Goal: Transaction & Acquisition: Purchase product/service

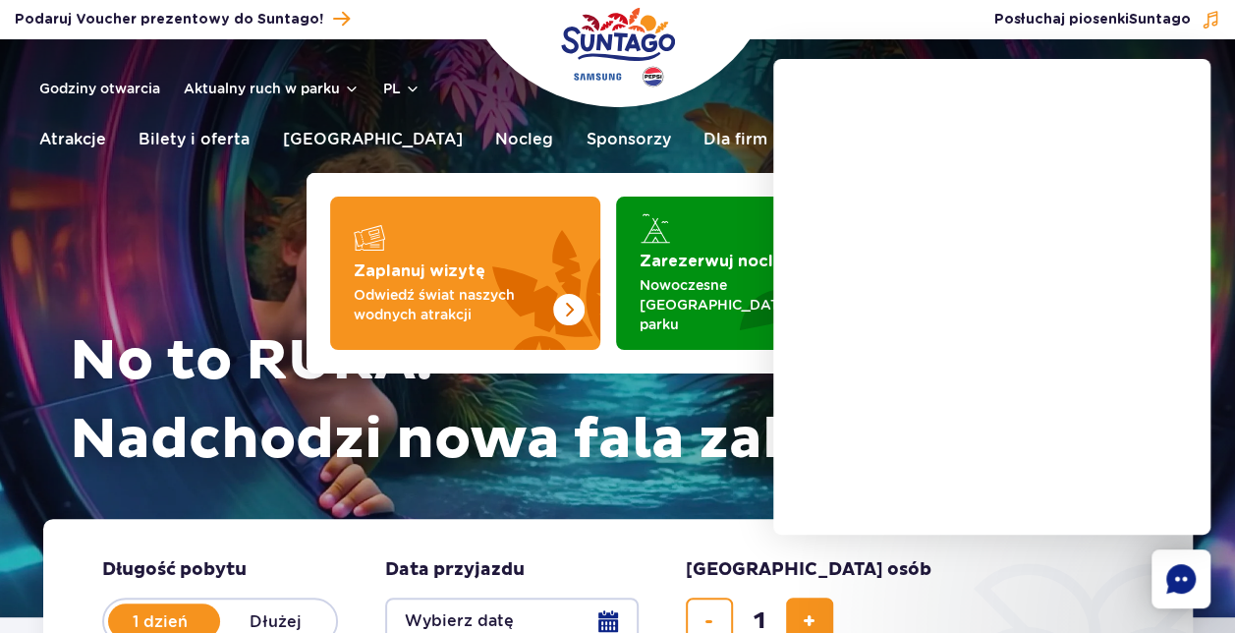
click at [1065, 131] on span "Kup teraz" at bounding box center [1074, 140] width 78 height 18
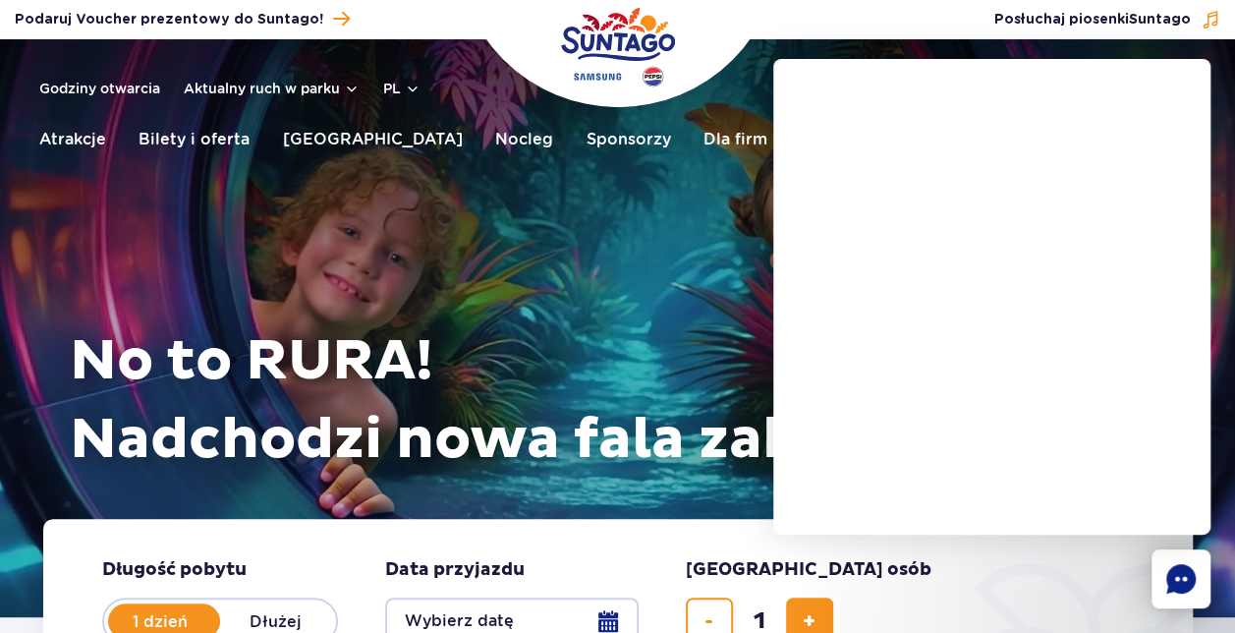
click at [700, 223] on div "No to RURA! Nadchodzi nowa fala zabawy Obejrzyj spot" at bounding box center [618, 303] width 1120 height 430
click at [593, 358] on h1 "No to RURA! Nadchodzi nowa fala zabawy" at bounding box center [624, 400] width 1108 height 157
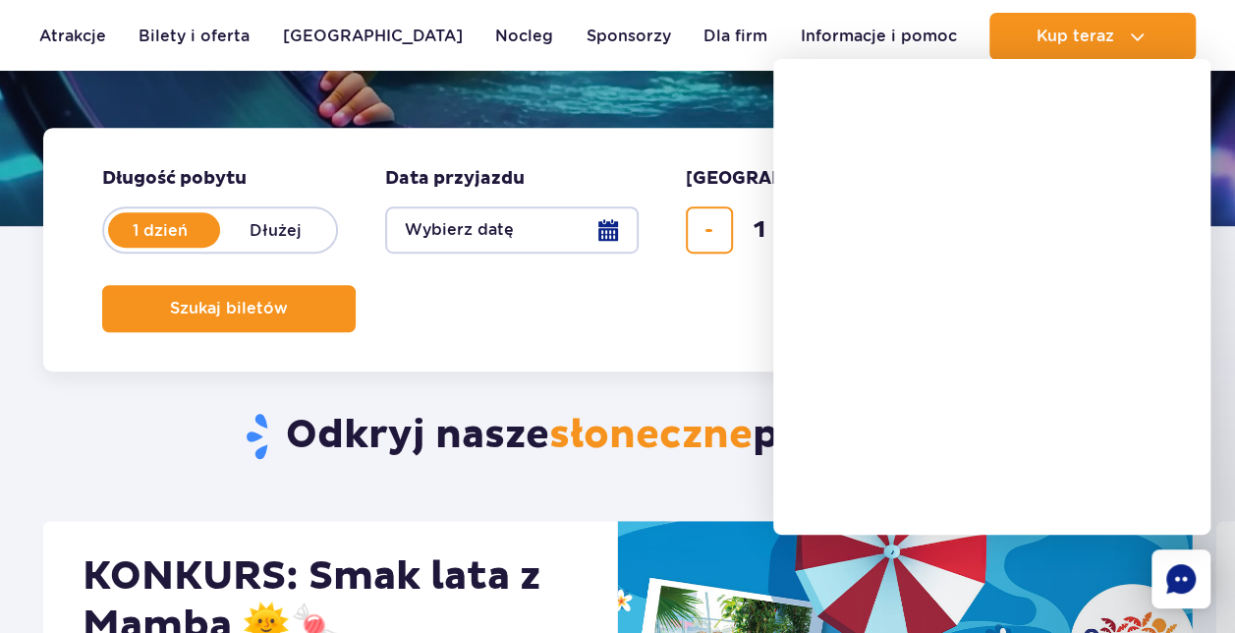
scroll to position [393, 0]
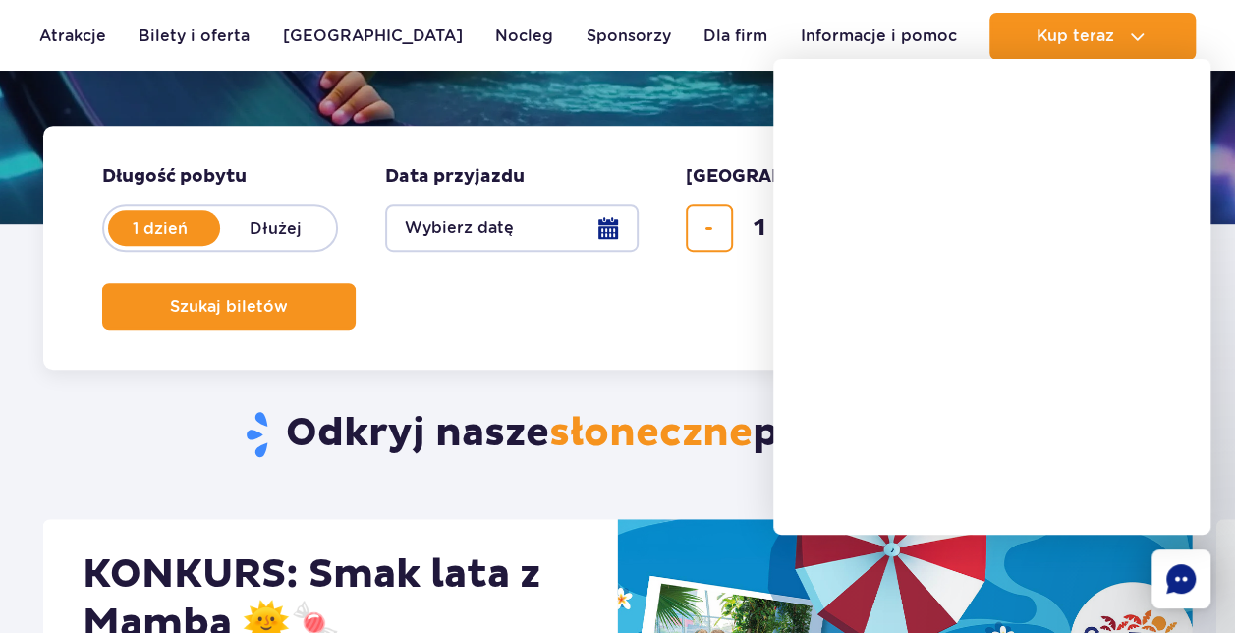
click at [585, 228] on button "Wybierz datę" at bounding box center [511, 227] width 253 height 47
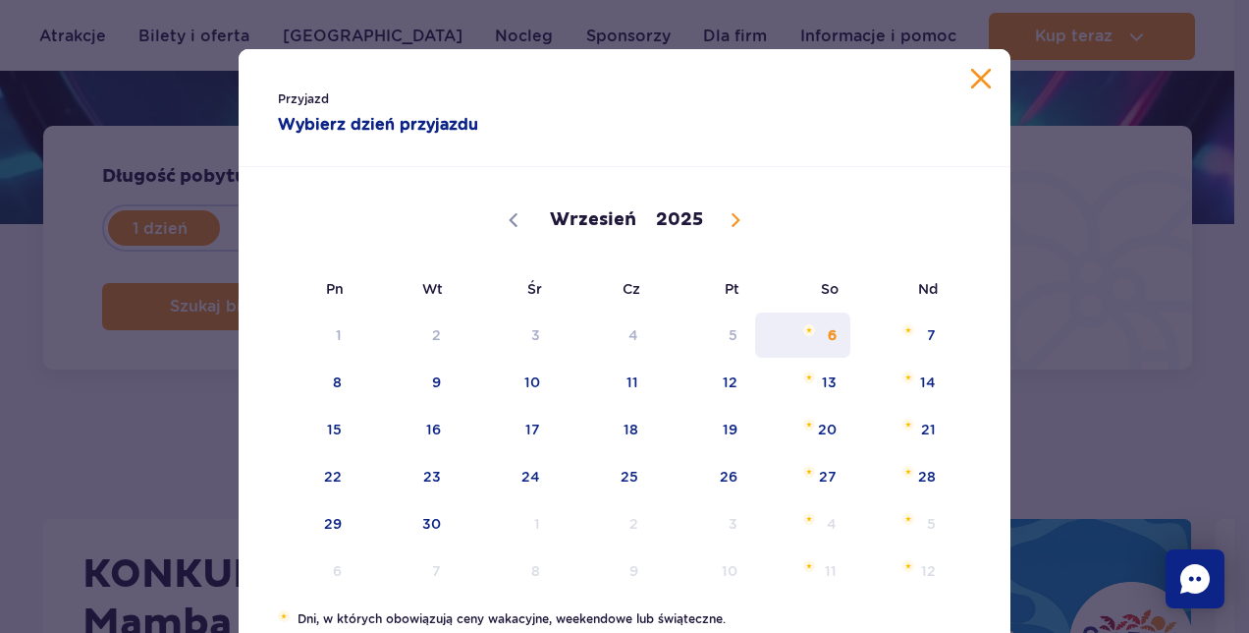
click at [820, 332] on span "6" at bounding box center [802, 334] width 99 height 45
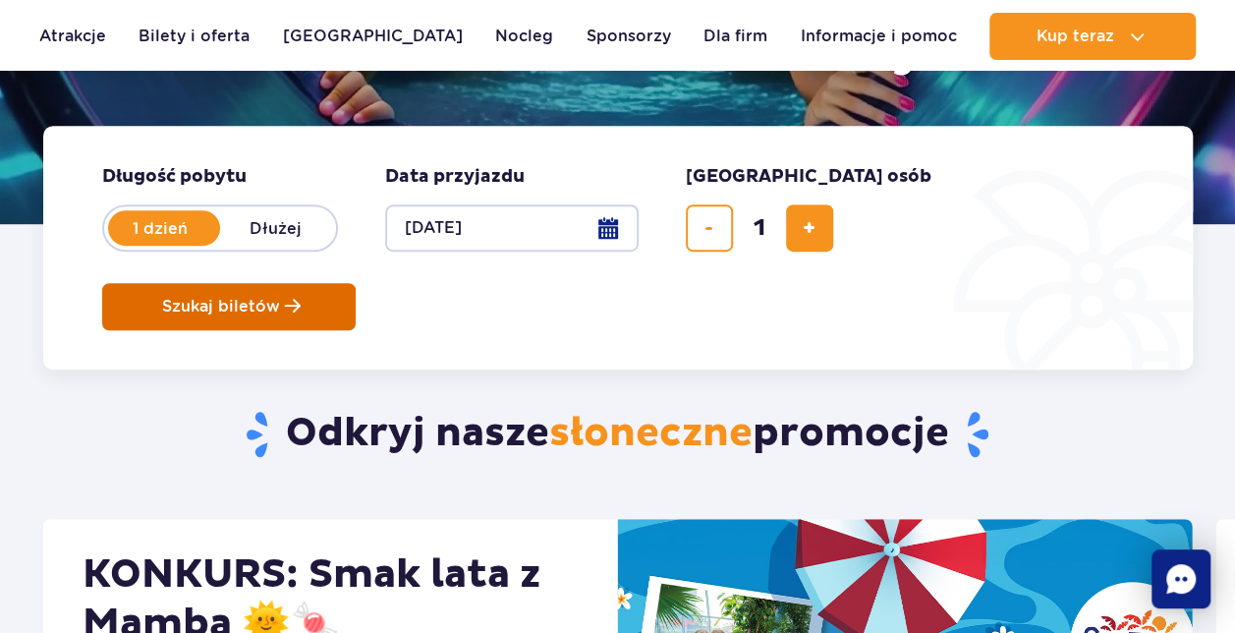
click at [280, 298] on span "Szukaj biletów" at bounding box center [221, 307] width 118 height 18
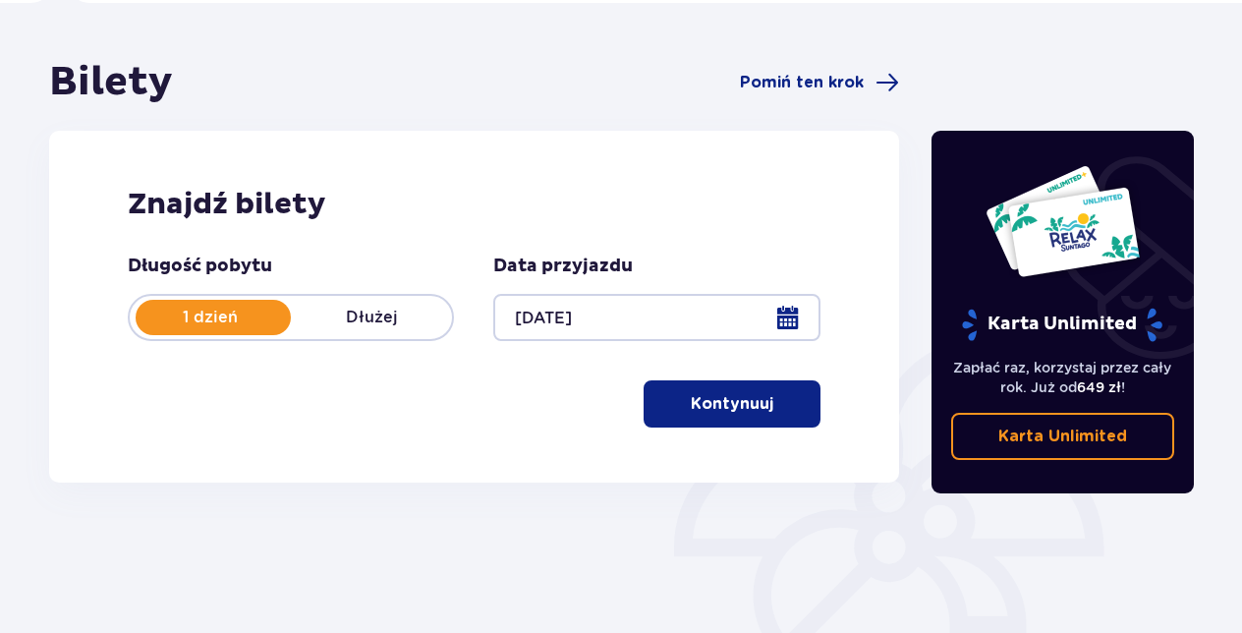
scroll to position [196, 0]
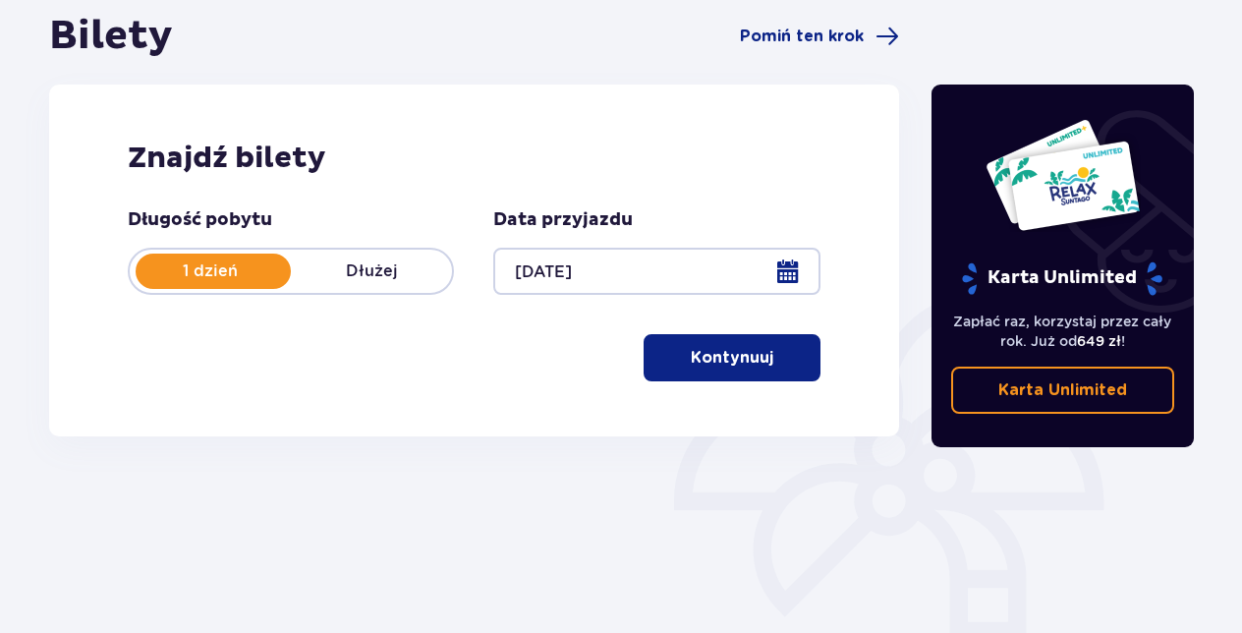
click at [759, 348] on button "Kontynuuj" at bounding box center [731, 357] width 177 height 47
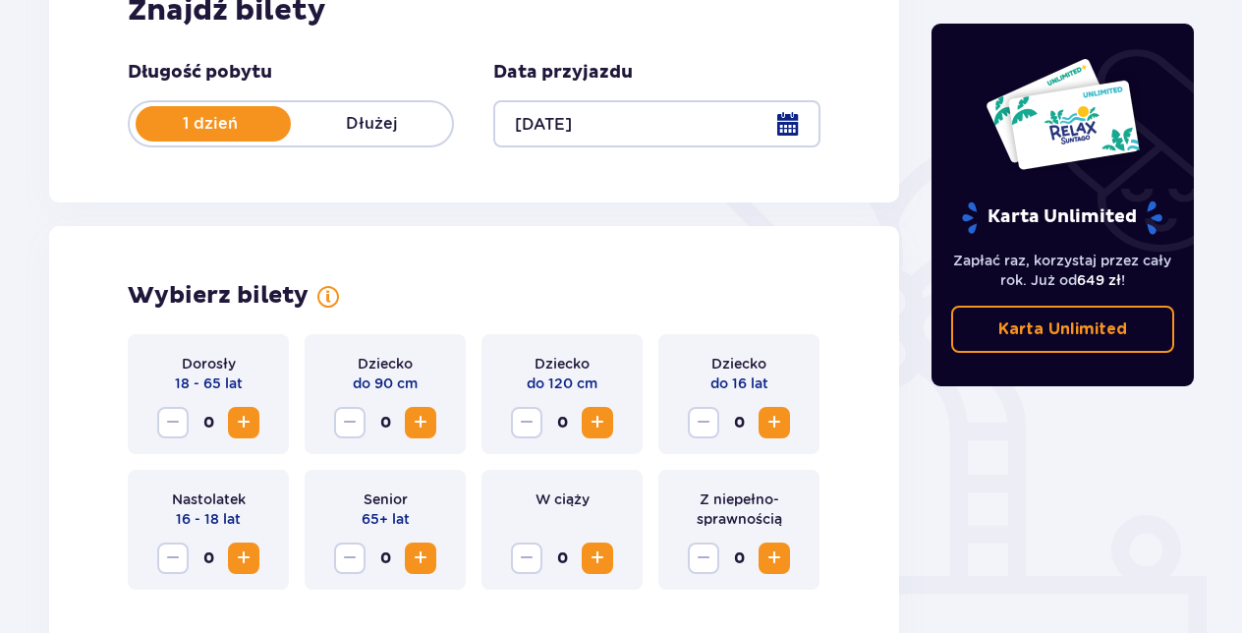
scroll to position [448, 0]
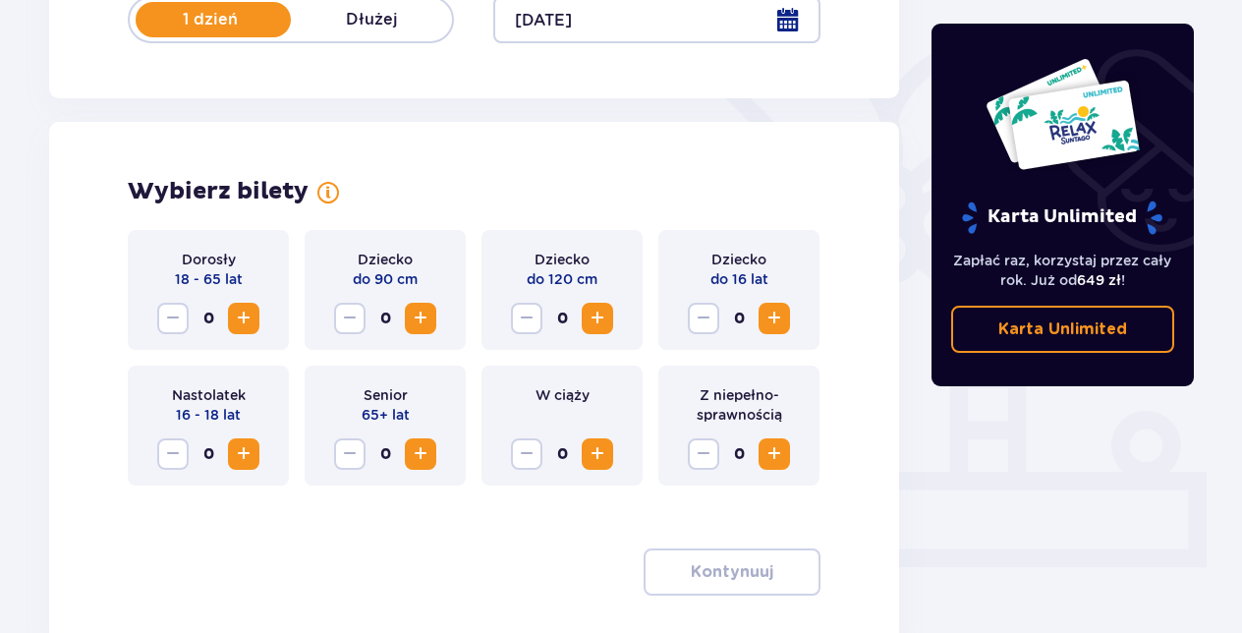
click at [251, 310] on span "Increase" at bounding box center [244, 318] width 24 height 24
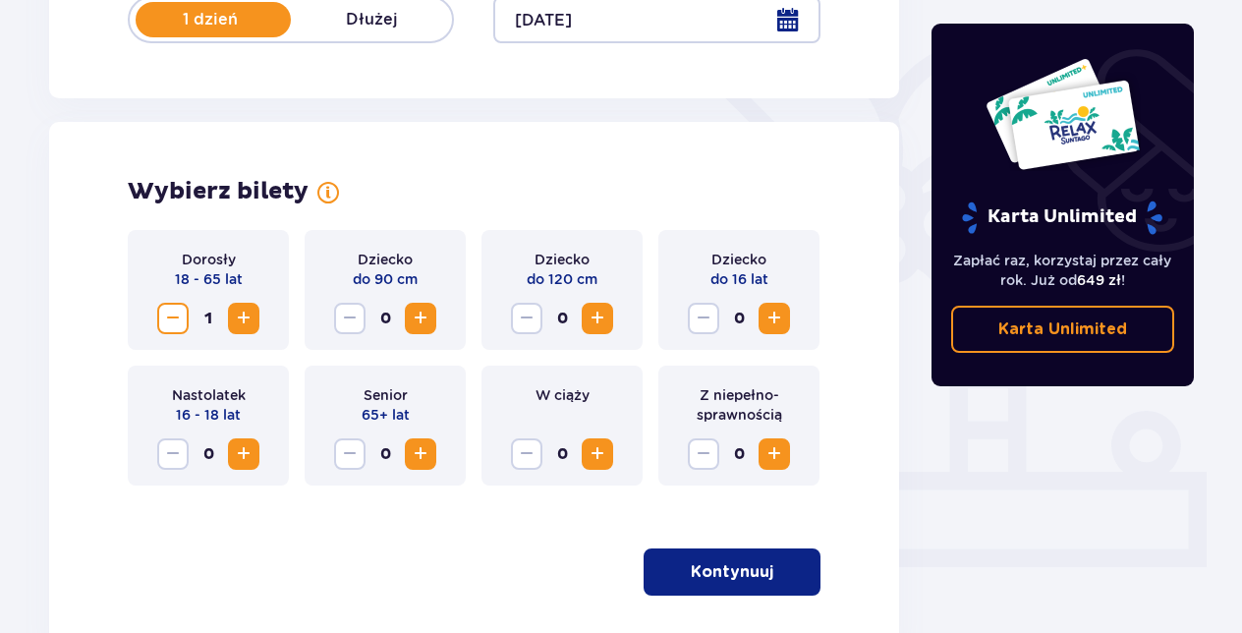
click at [715, 559] on button "Kontynuuj" at bounding box center [731, 571] width 177 height 47
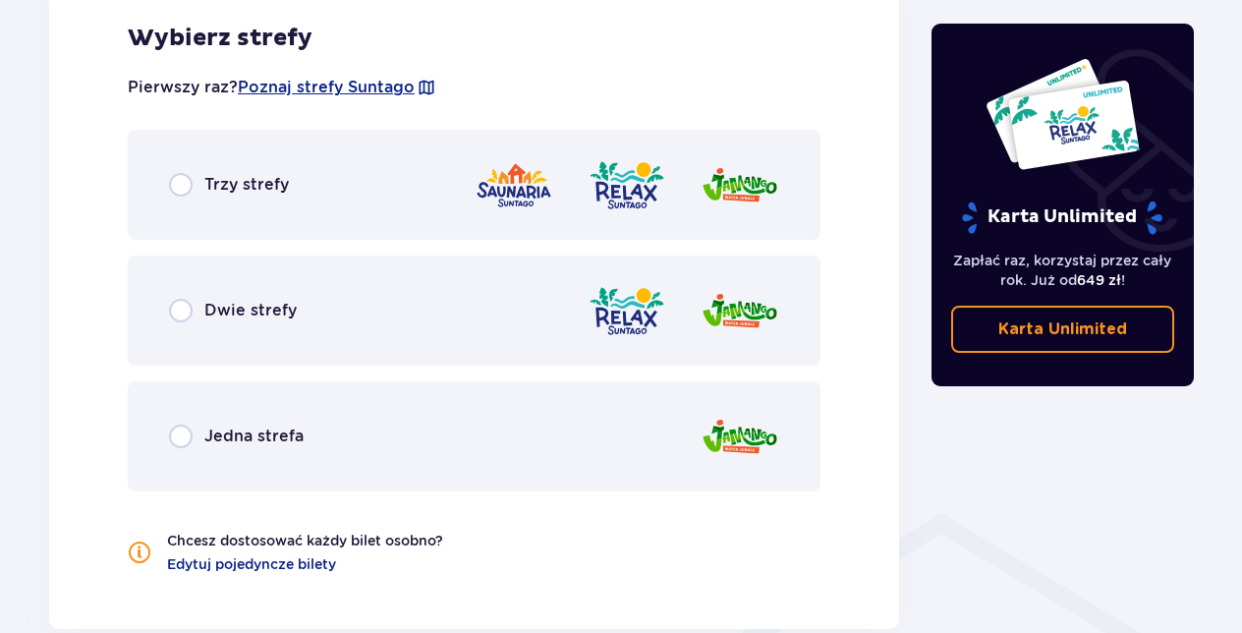
scroll to position [1200, 0]
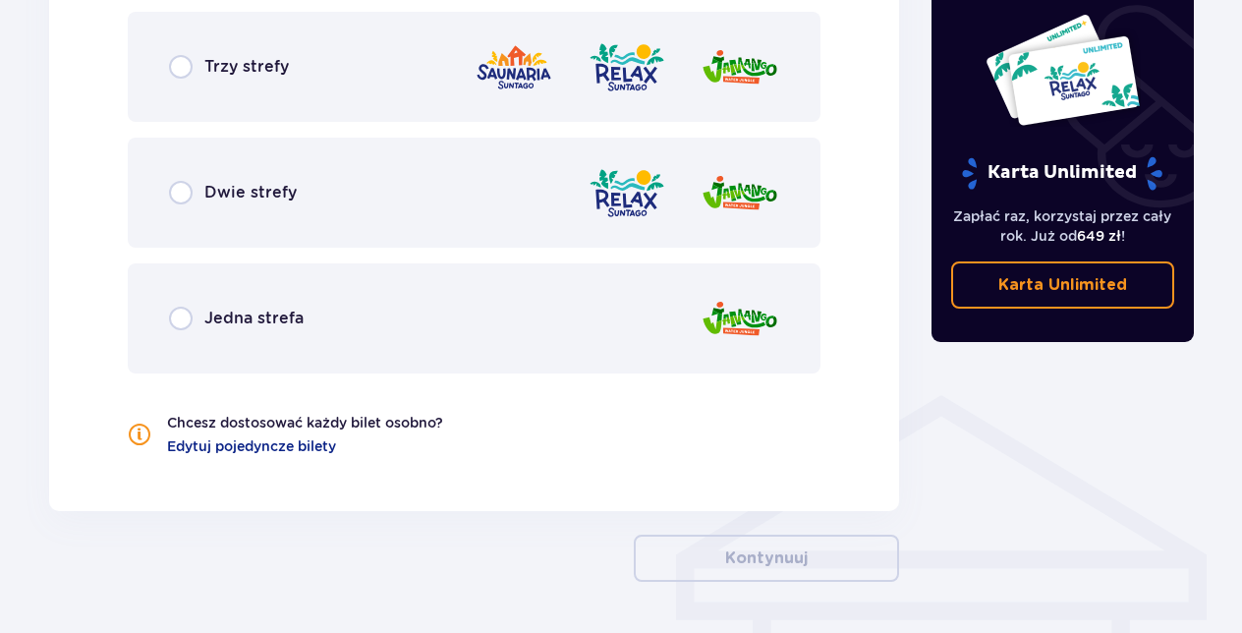
click at [226, 332] on div "Jedna strefa" at bounding box center [474, 318] width 692 height 110
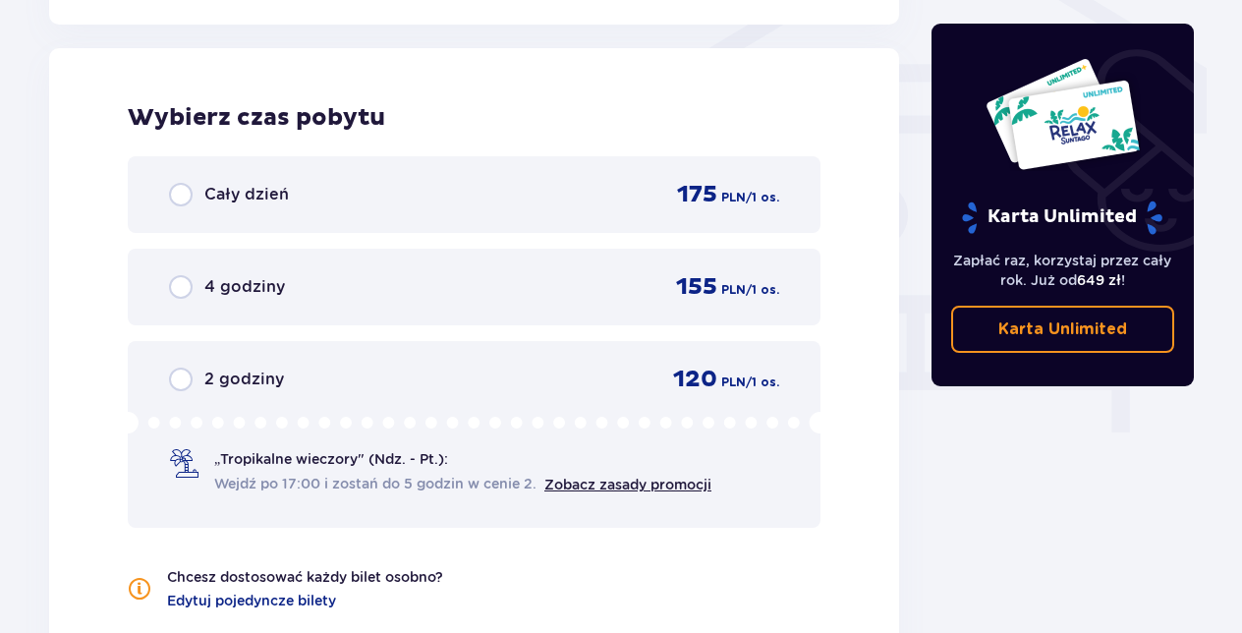
scroll to position [1687, 0]
click at [225, 191] on p "Cały dzień" at bounding box center [246, 194] width 84 height 22
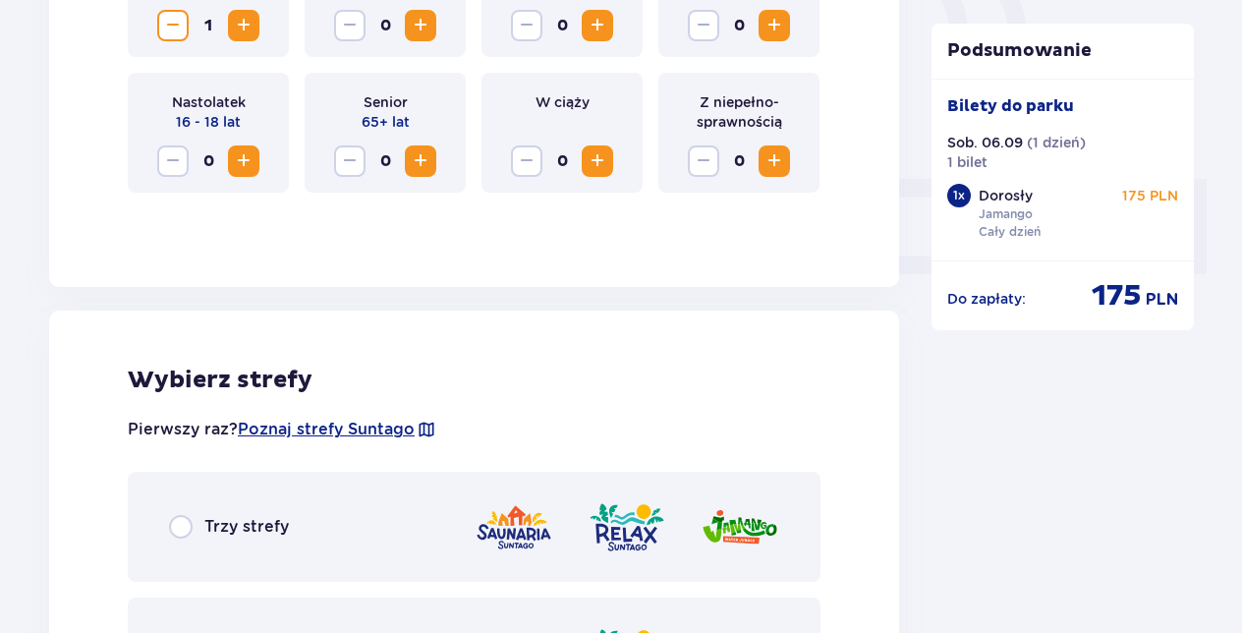
scroll to position [151, 0]
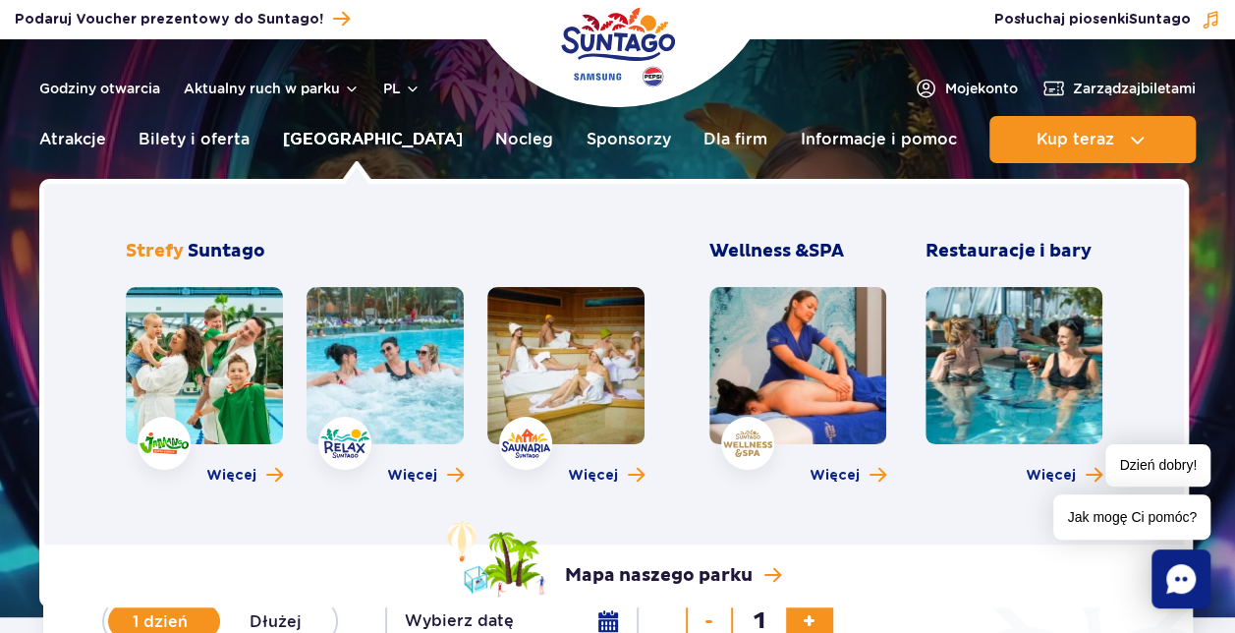
click at [337, 135] on link "[GEOGRAPHIC_DATA]" at bounding box center [373, 139] width 180 height 47
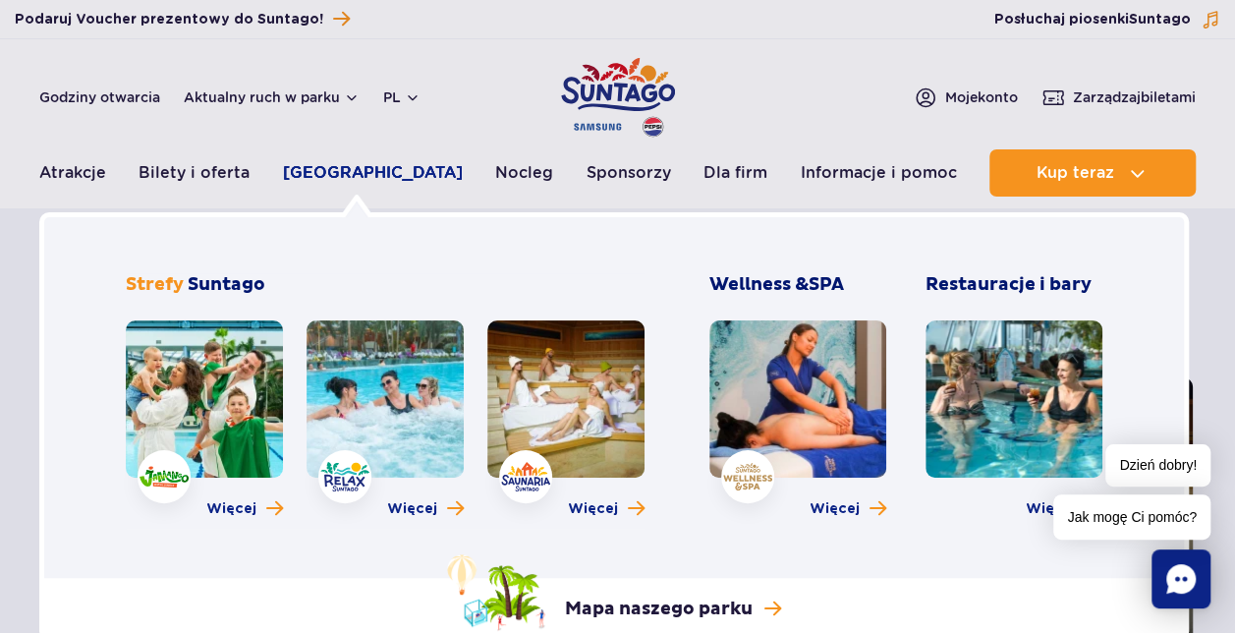
click at [377, 160] on link "[GEOGRAPHIC_DATA]" at bounding box center [373, 172] width 180 height 47
click at [963, 385] on link at bounding box center [1013, 398] width 177 height 157
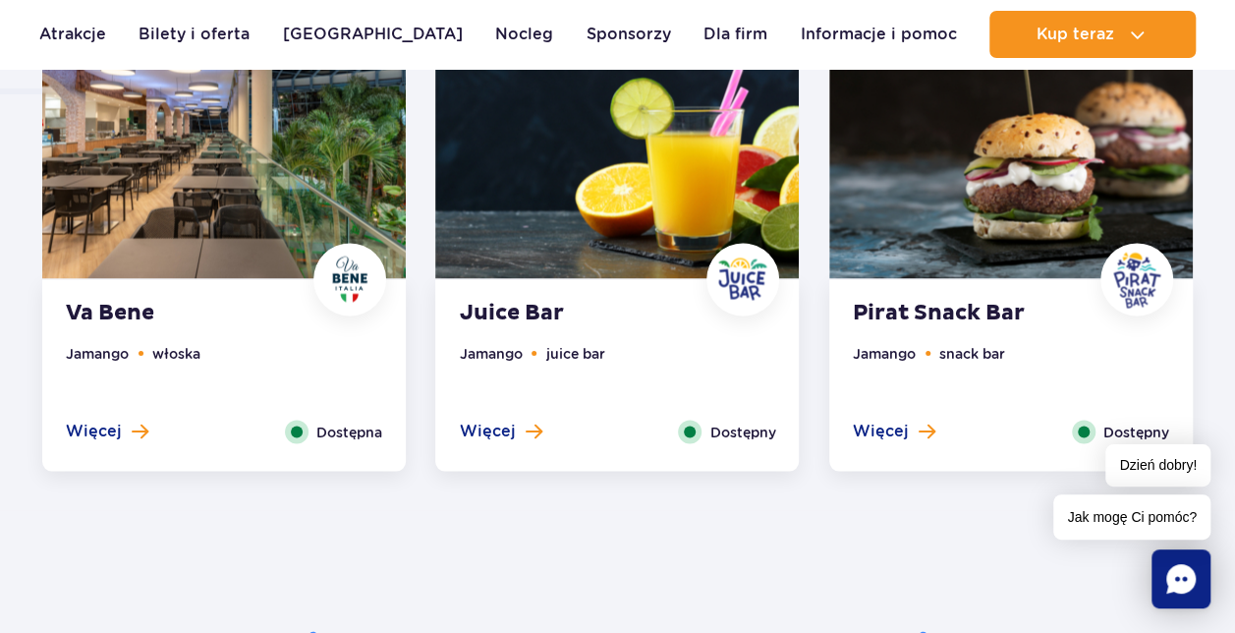
scroll to position [1572, 0]
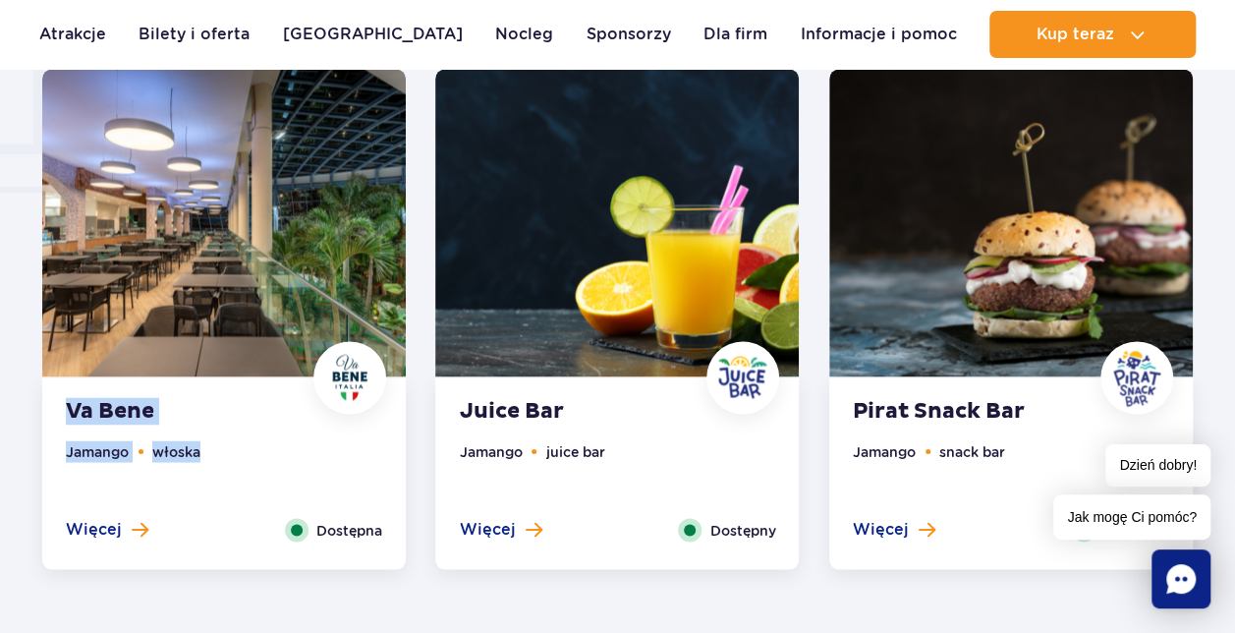
drag, startPoint x: 59, startPoint y: 407, endPoint x: 210, endPoint y: 452, distance: 157.9
click at [210, 452] on div "Va Bene Jamango włoska Więcej Zamknij Dostępna" at bounding box center [223, 473] width 363 height 192
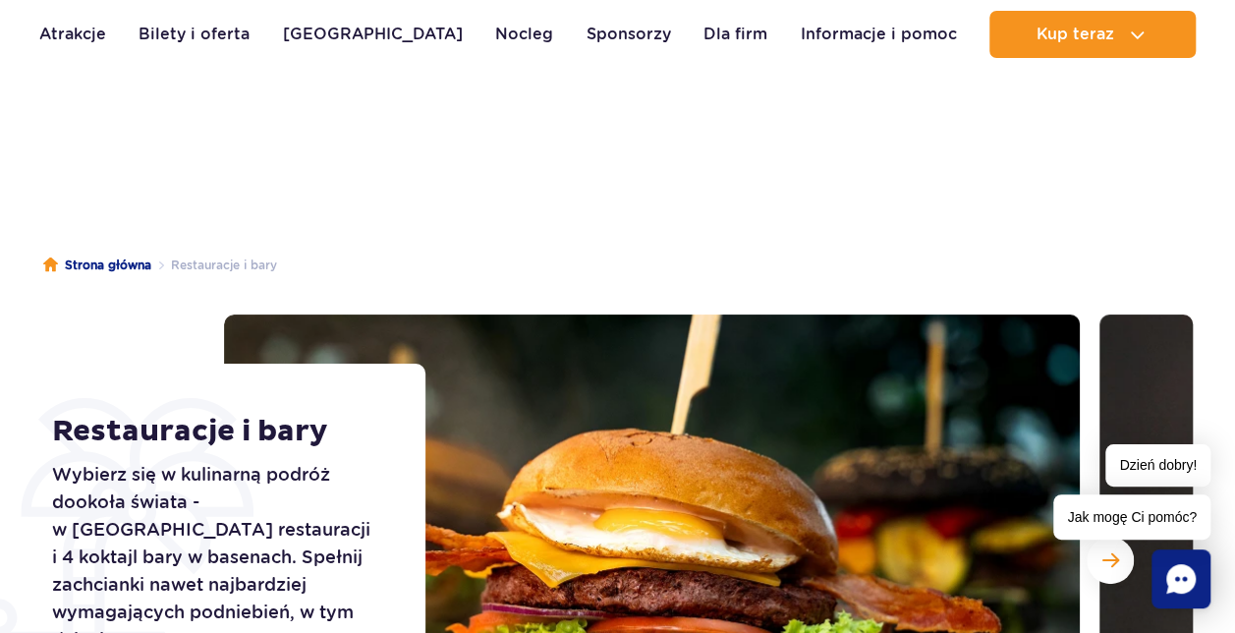
scroll to position [0, 0]
